Goal: Task Accomplishment & Management: Manage account settings

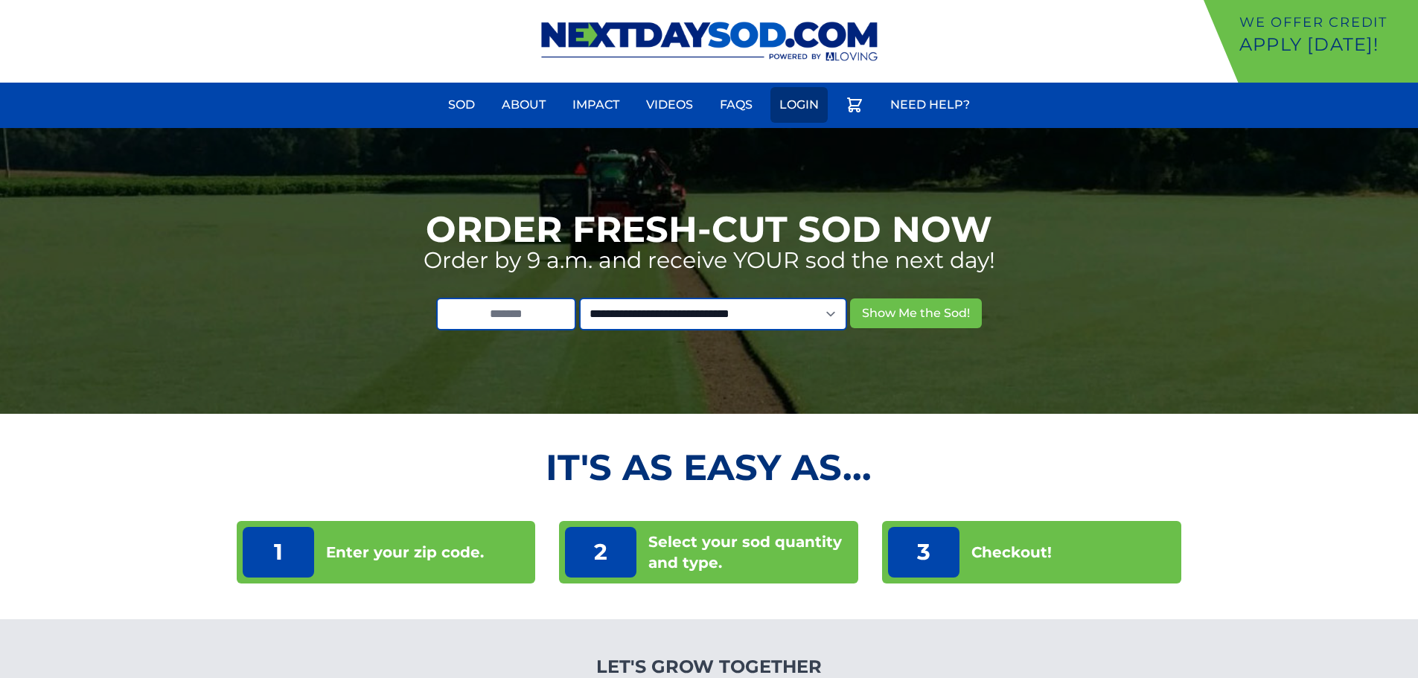
click at [792, 100] on link "Login" at bounding box center [798, 105] width 57 height 36
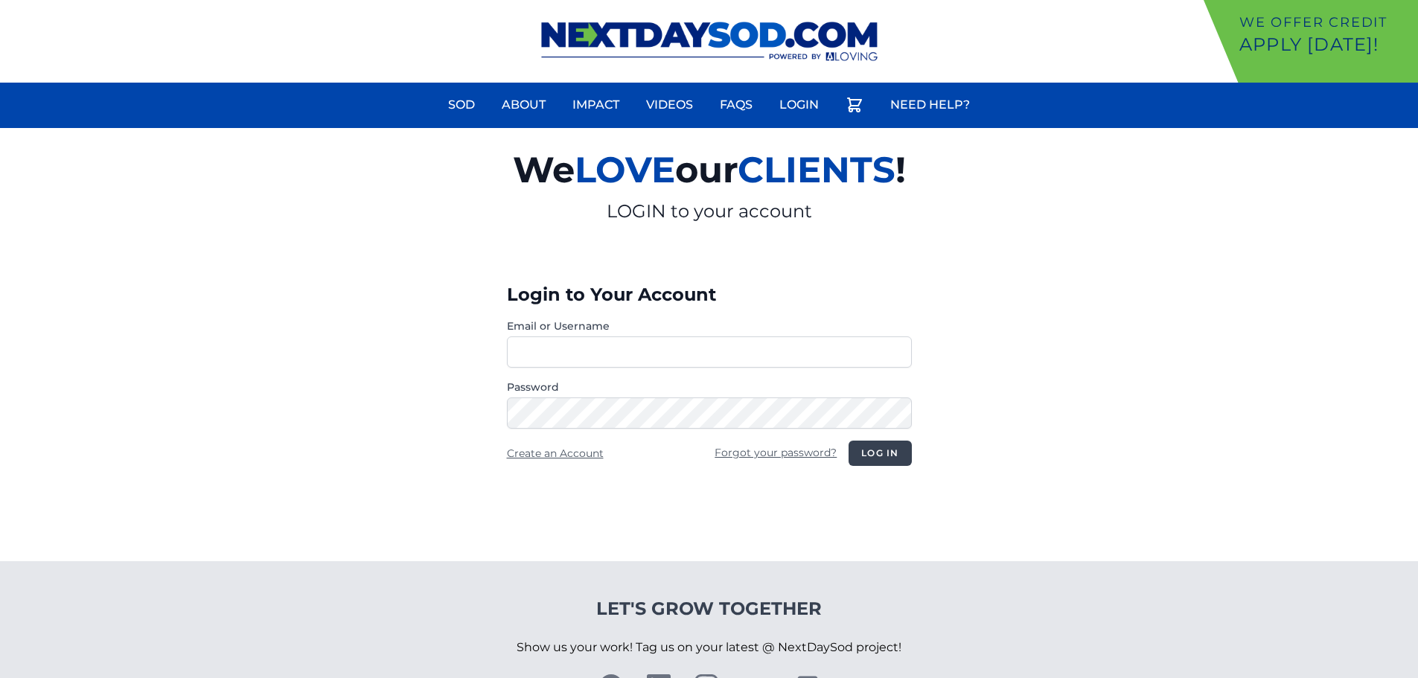
type input "**********"
click at [893, 458] on button "Log in" at bounding box center [879, 453] width 63 height 25
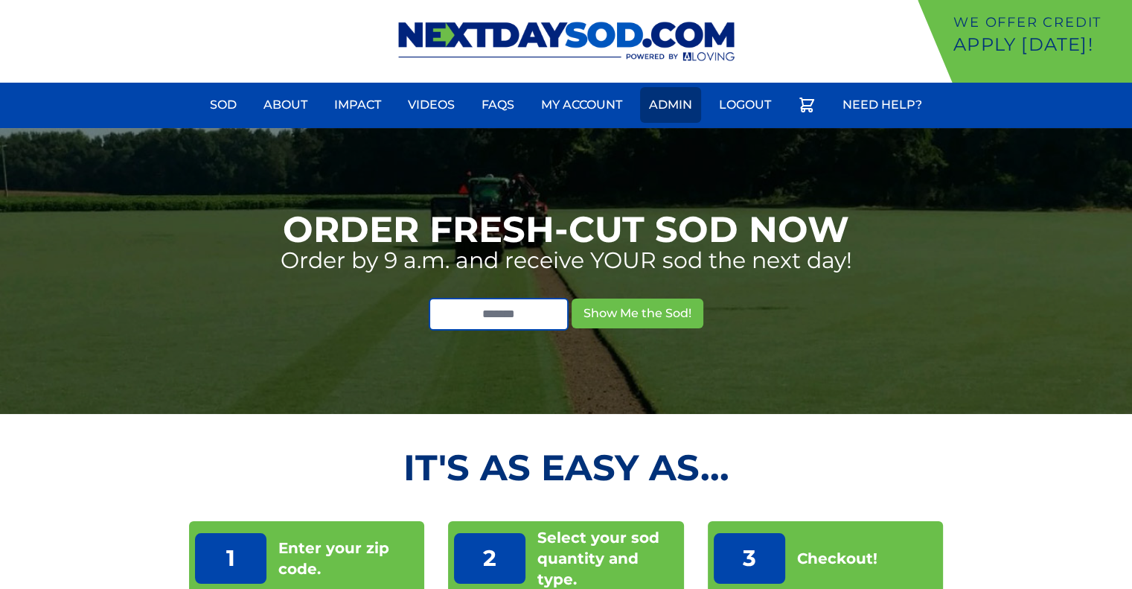
click at [675, 110] on link "Admin" at bounding box center [670, 105] width 61 height 36
